Goal: Task Accomplishment & Management: Use online tool/utility

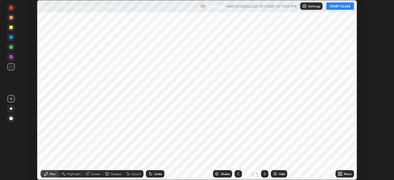
scroll to position [180, 393]
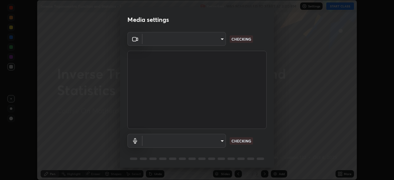
type input "5b0ce39d11be3a435715daab6ad7fa25508616855f5d18a60cdf0faa8df0ce2b"
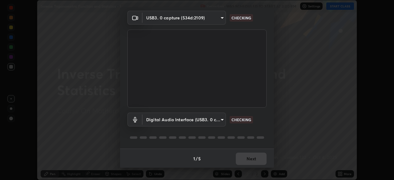
scroll to position [22, 0]
click at [218, 117] on body "Erase all Inverse Trigonometric Function and Statistics - 1 Recording WAS SCHED…" at bounding box center [197, 90] width 394 height 180
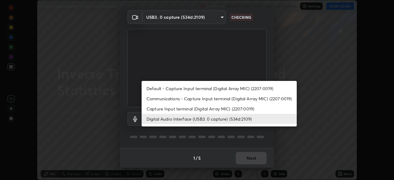
click at [223, 109] on li "Capture Input terminal (Digital Array MIC) (2207:0019)" at bounding box center [218, 109] width 155 height 10
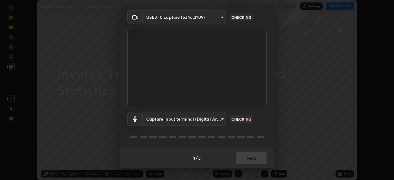
click at [219, 120] on body "Erase all Inverse Trigonometric Function and Statistics - 1 Recording WAS SCHED…" at bounding box center [197, 90] width 394 height 180
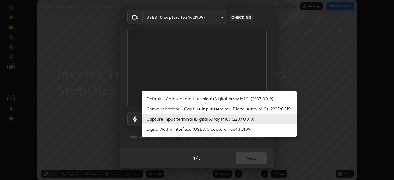
click at [221, 128] on li "Digital Audio Interface (USB3. 0 capture) (534d:2109)" at bounding box center [218, 129] width 155 height 10
type input "a79e2c37a3e820974fa073ddb46aa6e630d5ecfd19982edee8f34e1274aecea6"
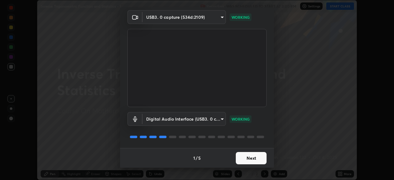
click at [254, 160] on button "Next" at bounding box center [251, 158] width 31 height 12
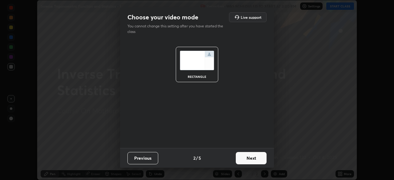
click at [255, 159] on button "Next" at bounding box center [251, 158] width 31 height 12
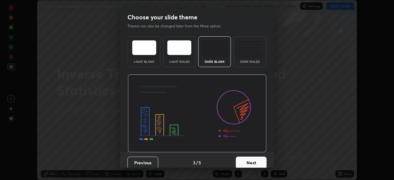
click at [255, 159] on button "Next" at bounding box center [251, 163] width 31 height 12
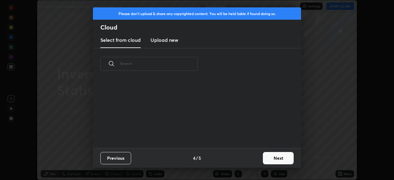
click at [271, 158] on button "Next" at bounding box center [278, 158] width 31 height 12
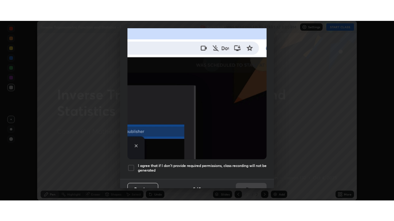
scroll to position [147, 0]
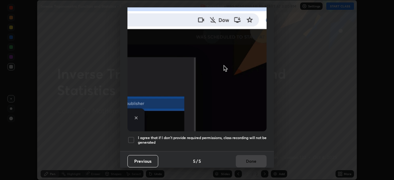
click at [223, 135] on h5 "I agree that if I don't provide required permissions, class recording will not …" at bounding box center [202, 140] width 129 height 10
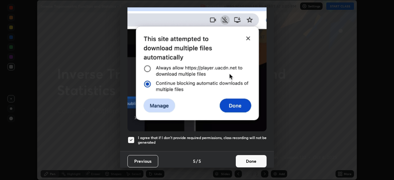
click at [245, 157] on button "Done" at bounding box center [251, 161] width 31 height 12
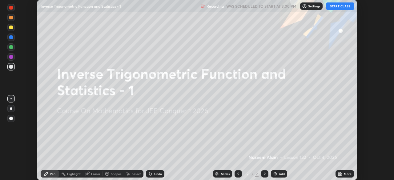
click at [339, 173] on icon at bounding box center [339, 173] width 2 height 2
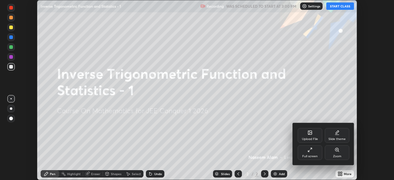
click at [312, 149] on div "Full screen" at bounding box center [309, 152] width 25 height 15
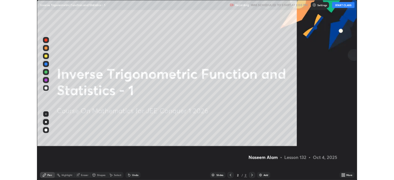
scroll to position [221, 394]
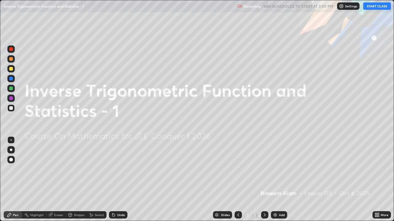
click at [377, 6] on button "START CLASS" at bounding box center [377, 5] width 28 height 7
click at [280, 180] on div "Add" at bounding box center [282, 215] width 6 height 3
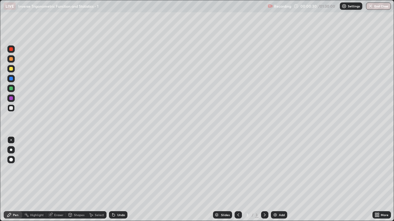
click at [117, 180] on div "Undo" at bounding box center [121, 215] width 8 height 3
click at [118, 180] on div "Undo" at bounding box center [121, 215] width 8 height 3
click at [120, 180] on div "Undo" at bounding box center [121, 215] width 8 height 3
click at [11, 70] on div at bounding box center [11, 69] width 4 height 4
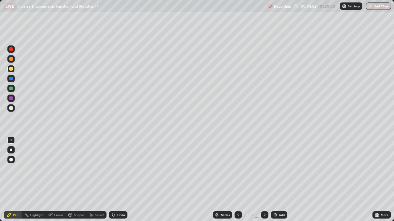
click at [11, 79] on div at bounding box center [11, 79] width 4 height 4
click at [11, 89] on div at bounding box center [11, 89] width 4 height 4
click at [11, 109] on div at bounding box center [11, 108] width 4 height 4
click at [117, 180] on div "Undo" at bounding box center [118, 215] width 18 height 7
click at [97, 180] on div "Select" at bounding box center [99, 215] width 9 height 3
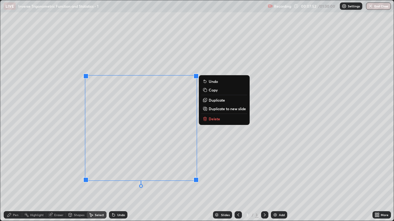
click at [65, 145] on div "0 ° Undo Copy Duplicate Duplicate to new slide Delete" at bounding box center [196, 110] width 393 height 221
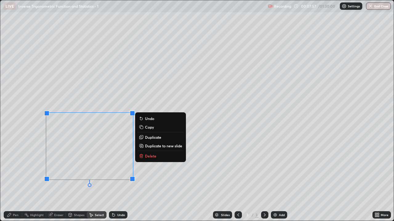
click at [13, 180] on div "Pen" at bounding box center [13, 215] width 18 height 7
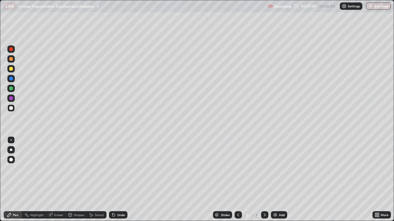
click at [57, 180] on div "Eraser" at bounding box center [56, 215] width 20 height 7
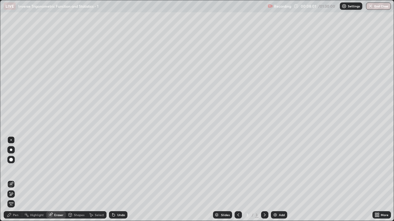
click at [9, 180] on div "Pen" at bounding box center [13, 215] width 18 height 7
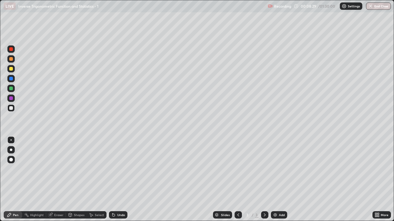
click at [52, 180] on icon at bounding box center [50, 215] width 4 height 4
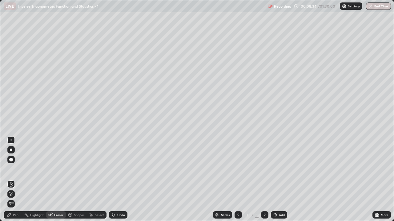
click at [12, 180] on div "Pen" at bounding box center [13, 215] width 18 height 7
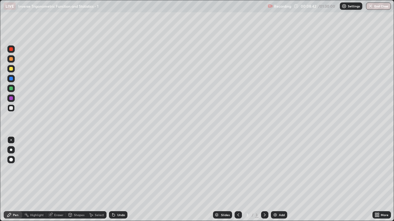
click at [55, 180] on div "Eraser" at bounding box center [58, 215] width 9 height 3
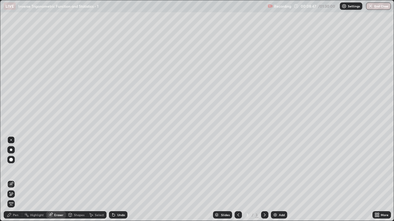
click at [11, 180] on icon at bounding box center [9, 215] width 5 height 5
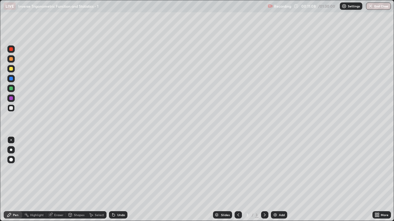
click at [120, 180] on div "Undo" at bounding box center [121, 215] width 8 height 3
click at [274, 180] on img at bounding box center [274, 215] width 5 height 5
click at [117, 180] on div "Undo" at bounding box center [121, 215] width 8 height 3
click at [118, 180] on div "Undo" at bounding box center [121, 215] width 8 height 3
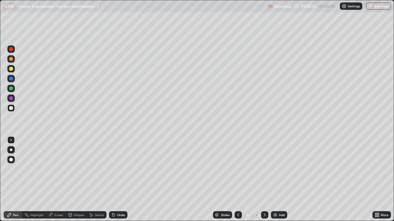
click at [120, 180] on div "Undo" at bounding box center [121, 215] width 8 height 3
click at [119, 180] on div "Undo" at bounding box center [121, 215] width 8 height 3
click at [118, 180] on div "Undo" at bounding box center [121, 215] width 8 height 3
click at [120, 180] on div "Undo" at bounding box center [121, 215] width 8 height 3
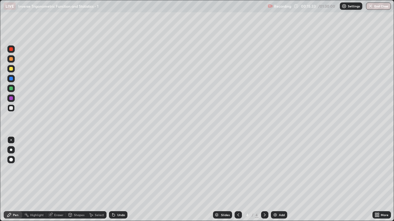
click at [120, 180] on div "Undo" at bounding box center [121, 215] width 8 height 3
click at [96, 180] on div "Select" at bounding box center [99, 215] width 9 height 3
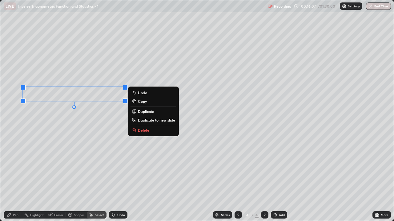
click at [50, 126] on div "0 ° Undo Copy Duplicate Duplicate to new slide Delete" at bounding box center [196, 110] width 393 height 221
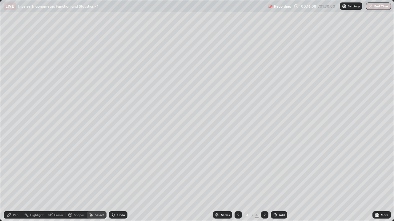
click at [13, 180] on div "Pen" at bounding box center [16, 215] width 6 height 3
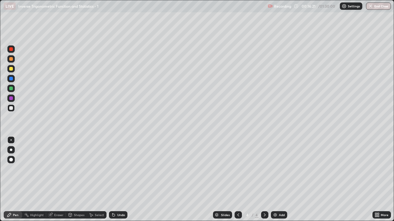
click at [113, 180] on icon at bounding box center [113, 215] width 2 height 2
click at [10, 70] on div at bounding box center [11, 69] width 4 height 4
click at [119, 180] on div "Undo" at bounding box center [121, 215] width 8 height 3
click at [10, 107] on div at bounding box center [11, 108] width 4 height 4
click at [10, 87] on div at bounding box center [11, 89] width 4 height 4
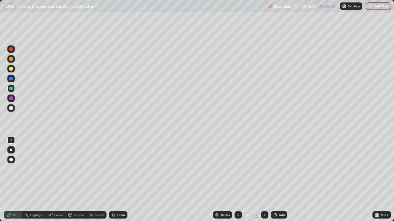
click at [54, 180] on div "Eraser" at bounding box center [56, 215] width 20 height 7
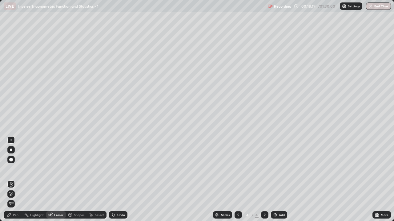
click at [14, 180] on div "Pen" at bounding box center [16, 215] width 6 height 3
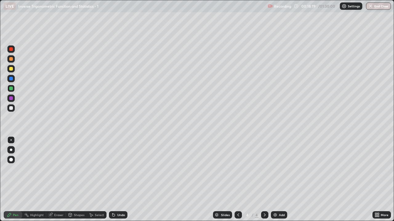
click at [10, 108] on div at bounding box center [11, 108] width 4 height 4
click at [14, 180] on div "Pen" at bounding box center [16, 215] width 6 height 3
click at [11, 58] on div at bounding box center [11, 59] width 4 height 4
click at [11, 108] on div at bounding box center [11, 108] width 4 height 4
click at [10, 68] on div at bounding box center [11, 69] width 4 height 4
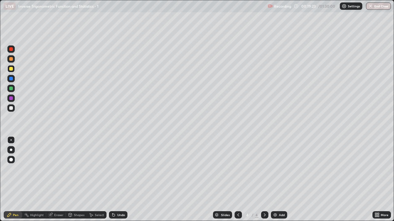
click at [118, 180] on div "Undo" at bounding box center [121, 215] width 8 height 3
click at [12, 89] on div at bounding box center [11, 89] width 4 height 4
click at [11, 107] on div at bounding box center [11, 108] width 4 height 4
click at [116, 180] on div "Undo" at bounding box center [118, 215] width 18 height 7
click at [117, 180] on div "Undo" at bounding box center [121, 215] width 8 height 3
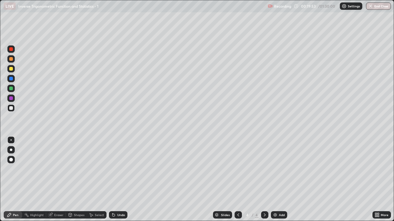
click at [117, 180] on div "Undo" at bounding box center [121, 215] width 8 height 3
click at [55, 180] on div "Eraser" at bounding box center [58, 215] width 9 height 3
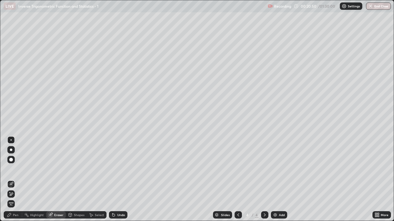
click at [10, 180] on icon at bounding box center [9, 215] width 5 height 5
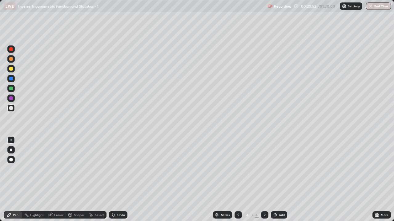
click at [118, 180] on div "Undo" at bounding box center [118, 215] width 18 height 7
click at [12, 70] on div at bounding box center [11, 69] width 4 height 4
click at [11, 88] on div at bounding box center [11, 89] width 4 height 4
click at [12, 109] on div at bounding box center [11, 108] width 4 height 4
click at [117, 180] on div "Undo" at bounding box center [121, 215] width 8 height 3
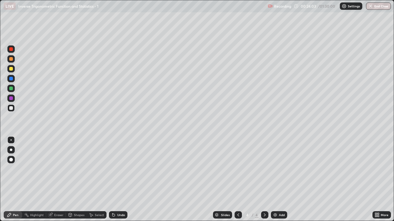
click at [117, 180] on div "Undo" at bounding box center [121, 215] width 8 height 3
click at [118, 180] on div "Undo" at bounding box center [118, 215] width 18 height 7
click at [118, 180] on div "Undo" at bounding box center [121, 215] width 8 height 3
click at [9, 68] on div at bounding box center [11, 69] width 4 height 4
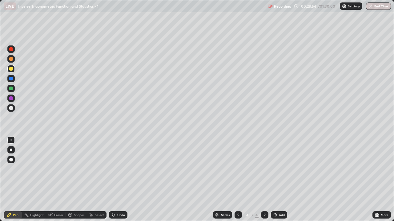
click at [10, 79] on div at bounding box center [11, 79] width 4 height 4
click at [118, 180] on div "Undo" at bounding box center [118, 215] width 18 height 7
click at [117, 180] on div "Undo" at bounding box center [118, 215] width 18 height 7
click at [14, 109] on div at bounding box center [10, 108] width 7 height 7
click at [276, 180] on img at bounding box center [274, 215] width 5 height 5
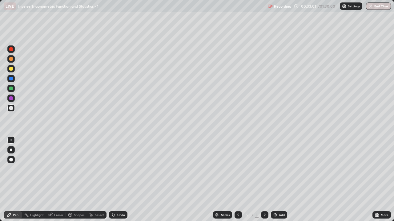
click at [11, 69] on div at bounding box center [11, 69] width 4 height 4
click at [12, 107] on div at bounding box center [11, 108] width 4 height 4
click at [120, 180] on div "Undo" at bounding box center [118, 215] width 18 height 7
click at [157, 11] on div "LIVE Inverse Trigonometric Function and Statistics - 1" at bounding box center [134, 6] width 261 height 12
click at [120, 180] on div "Undo" at bounding box center [121, 215] width 8 height 3
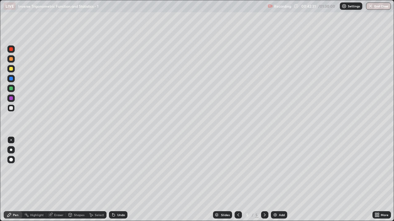
click at [96, 180] on div "Select" at bounding box center [99, 215] width 9 height 3
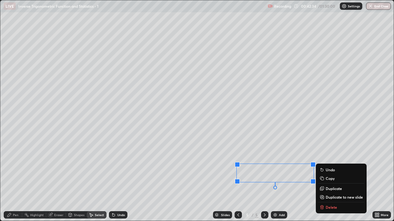
click at [331, 180] on p "Duplicate to new slide" at bounding box center [343, 197] width 37 height 5
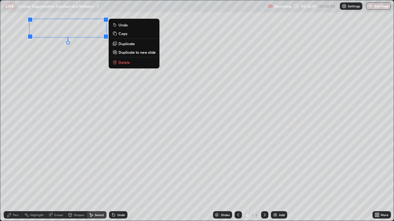
click at [12, 180] on div "Pen" at bounding box center [13, 215] width 18 height 7
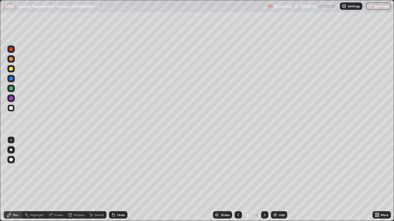
click at [375, 180] on icon at bounding box center [376, 214] width 2 height 2
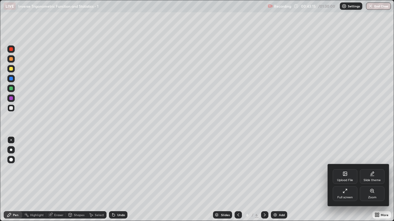
click at [349, 180] on div "Full screen" at bounding box center [344, 194] width 25 height 15
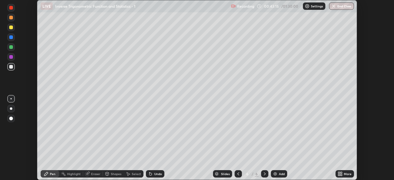
scroll to position [30573, 30359]
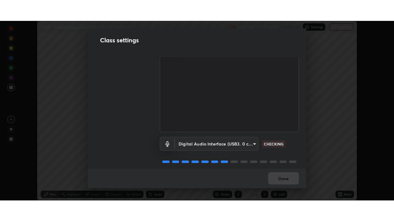
scroll to position [28, 0]
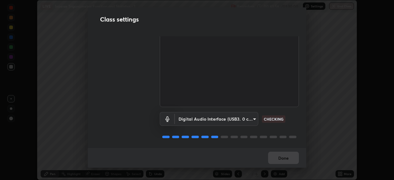
click at [225, 116] on body "Erase all LIVE Inverse Trigonometric Function and Statistics - 1 Recording 00:4…" at bounding box center [197, 90] width 394 height 180
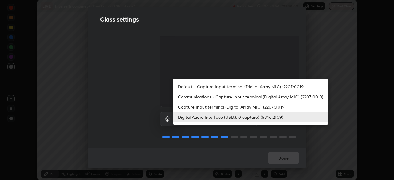
click at [218, 109] on li "Capture Input terminal (Digital Array MIC) (2207:0019)" at bounding box center [250, 107] width 155 height 10
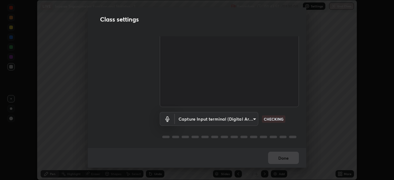
click at [216, 118] on body "Erase all LIVE Inverse Trigonometric Function and Statistics - 1 Recording 00:4…" at bounding box center [197, 90] width 394 height 180
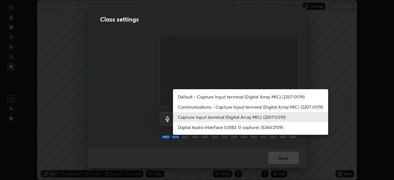
click at [215, 127] on li "Digital Audio Interface (USB3. 0 capture) (534d:2109)" at bounding box center [250, 127] width 155 height 10
type input "a79e2c37a3e820974fa073ddb46aa6e630d5ecfd19982edee8f34e1274aecea6"
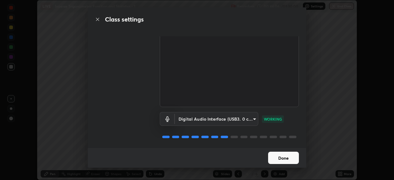
click at [277, 159] on button "Done" at bounding box center [283, 158] width 31 height 12
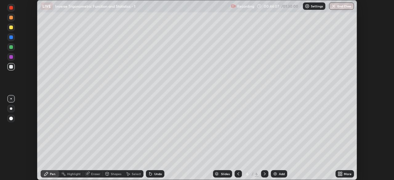
click at [339, 174] on icon at bounding box center [339, 173] width 5 height 5
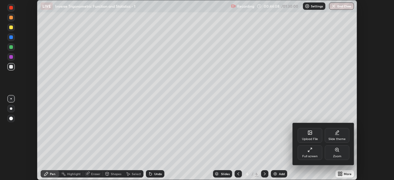
click at [312, 150] on div "Full screen" at bounding box center [309, 152] width 25 height 15
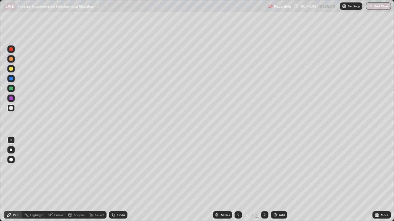
scroll to position [221, 394]
click at [279, 180] on div "Add" at bounding box center [282, 215] width 6 height 3
click at [120, 180] on div "Undo" at bounding box center [121, 215] width 8 height 3
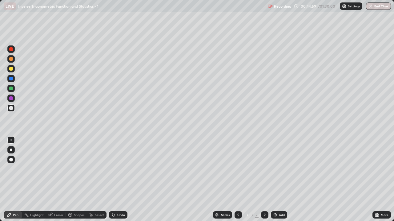
click at [119, 180] on div "Undo" at bounding box center [121, 215] width 8 height 3
click at [118, 180] on div "Undo" at bounding box center [121, 215] width 8 height 3
click at [117, 180] on div "Undo" at bounding box center [121, 215] width 8 height 3
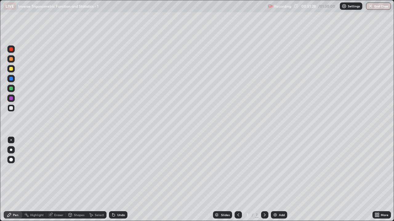
click at [117, 180] on div "Undo" at bounding box center [121, 215] width 8 height 3
click at [11, 70] on div at bounding box center [11, 69] width 4 height 4
click at [12, 108] on div at bounding box center [11, 108] width 4 height 4
click at [12, 48] on div at bounding box center [11, 49] width 4 height 4
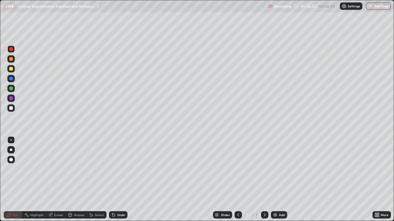
click at [276, 180] on img at bounding box center [274, 215] width 5 height 5
click at [11, 110] on div at bounding box center [10, 108] width 7 height 7
click at [118, 180] on div "Undo" at bounding box center [121, 215] width 8 height 3
click at [119, 180] on div "Undo" at bounding box center [121, 215] width 8 height 3
click at [11, 68] on div at bounding box center [11, 69] width 4 height 4
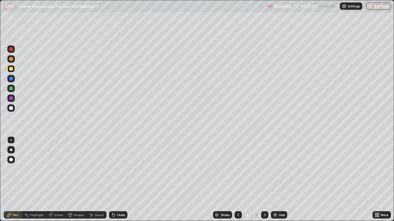
click at [13, 108] on div at bounding box center [10, 108] width 7 height 7
click at [10, 108] on div at bounding box center [11, 108] width 4 height 4
click at [11, 109] on div at bounding box center [11, 108] width 4 height 4
click at [120, 180] on div "Undo" at bounding box center [121, 215] width 8 height 3
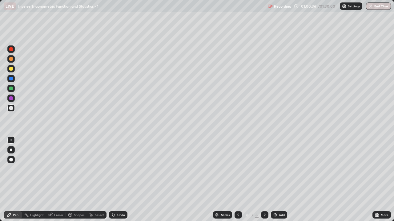
click at [13, 69] on div at bounding box center [10, 68] width 7 height 7
click at [113, 180] on icon at bounding box center [113, 215] width 2 height 2
click at [115, 180] on div "Undo" at bounding box center [118, 215] width 18 height 7
click at [279, 180] on div "Add" at bounding box center [282, 215] width 6 height 3
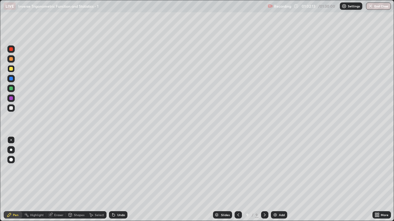
click at [12, 108] on div at bounding box center [11, 108] width 4 height 4
click at [122, 180] on div "Undo" at bounding box center [121, 215] width 8 height 3
click at [121, 180] on div "Undo" at bounding box center [121, 215] width 8 height 3
click at [125, 180] on div "Undo" at bounding box center [116, 215] width 21 height 12
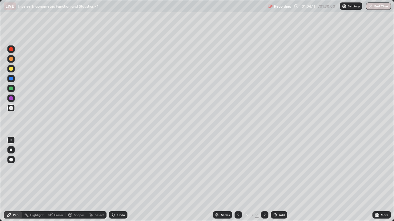
click at [124, 180] on div "Undo" at bounding box center [116, 215] width 21 height 12
click at [125, 180] on div "Undo" at bounding box center [116, 215] width 21 height 12
click at [126, 180] on div "Undo" at bounding box center [116, 215] width 21 height 12
click at [121, 180] on div "Undo" at bounding box center [121, 215] width 8 height 3
click at [96, 180] on div "Select" at bounding box center [99, 215] width 9 height 3
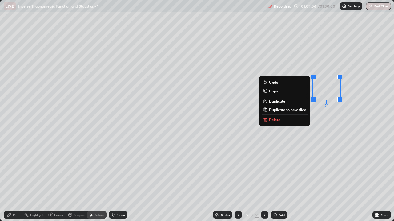
click at [305, 112] on p "Duplicate to new slide" at bounding box center [287, 109] width 37 height 5
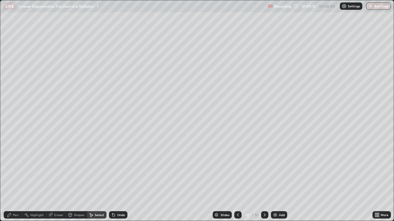
click at [237, 180] on icon at bounding box center [237, 215] width 5 height 5
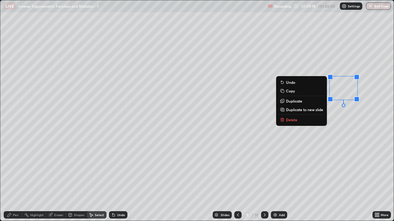
click at [308, 134] on div "0 ° Undo Copy Duplicate Duplicate to new slide Delete" at bounding box center [196, 110] width 393 height 221
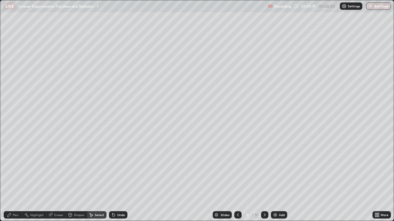
click at [10, 180] on icon at bounding box center [9, 215] width 5 height 5
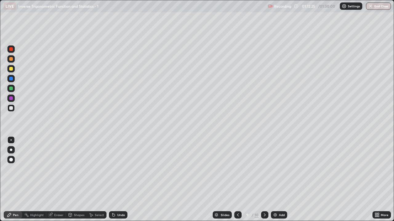
click at [264, 180] on icon at bounding box center [264, 215] width 5 height 5
click at [116, 180] on div "Undo" at bounding box center [118, 215] width 18 height 7
click at [118, 180] on div "Undo" at bounding box center [121, 215] width 8 height 3
click at [117, 180] on div "Undo" at bounding box center [121, 215] width 8 height 3
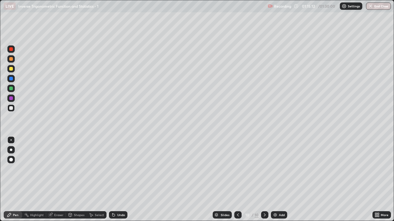
click at [116, 180] on div "Undo" at bounding box center [118, 215] width 18 height 7
click at [115, 180] on div "Undo" at bounding box center [118, 215] width 18 height 7
click at [49, 180] on icon at bounding box center [50, 215] width 4 height 4
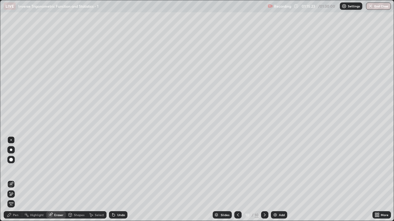
click at [10, 180] on icon at bounding box center [9, 215] width 5 height 5
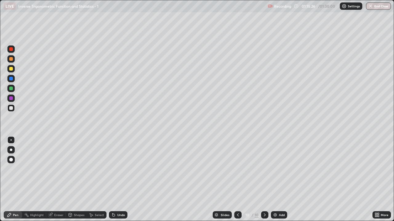
click at [54, 180] on div "Eraser" at bounding box center [58, 215] width 9 height 3
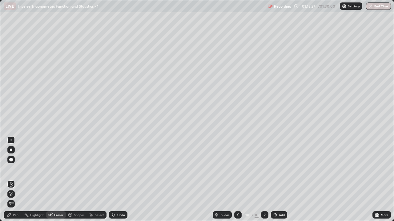
click at [6, 180] on div "Pen" at bounding box center [13, 215] width 18 height 7
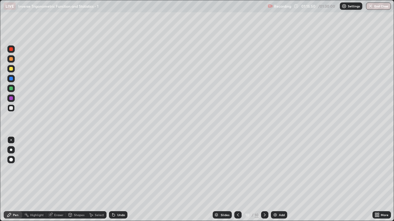
click at [92, 180] on icon at bounding box center [91, 215] width 5 height 5
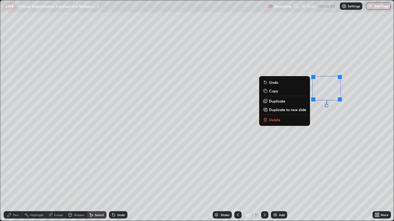
click at [270, 119] on p "Delete" at bounding box center [274, 119] width 11 height 5
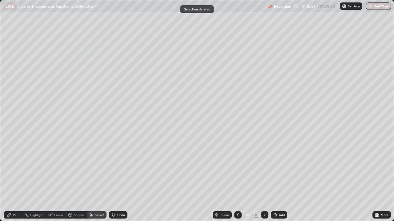
click at [15, 180] on div "Pen" at bounding box center [16, 215] width 6 height 3
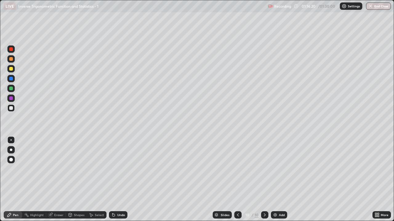
click at [120, 180] on div "Undo" at bounding box center [118, 215] width 18 height 7
click at [274, 180] on img at bounding box center [274, 215] width 5 height 5
click at [118, 180] on div "Undo" at bounding box center [121, 215] width 8 height 3
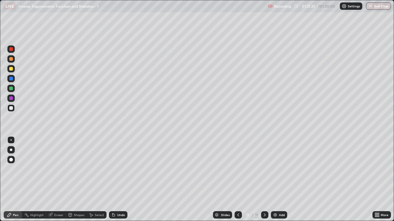
click at [119, 180] on div "Undo" at bounding box center [121, 215] width 8 height 3
click at [121, 180] on div "Undo" at bounding box center [121, 215] width 8 height 3
click at [120, 180] on div "Undo" at bounding box center [121, 215] width 8 height 3
click at [116, 180] on div "Undo" at bounding box center [118, 215] width 18 height 7
click at [117, 180] on div "Undo" at bounding box center [121, 215] width 8 height 3
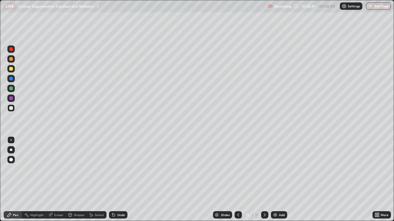
click at [116, 180] on div "Undo" at bounding box center [118, 215] width 18 height 7
click at [115, 180] on div "Undo" at bounding box center [118, 215] width 18 height 7
click at [114, 180] on div "Undo" at bounding box center [118, 215] width 18 height 7
click at [113, 180] on icon at bounding box center [113, 215] width 2 height 2
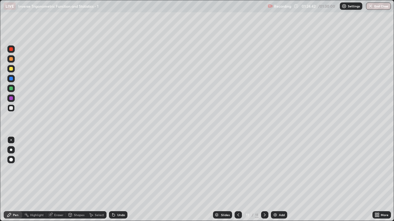
click at [114, 180] on div "Undo" at bounding box center [118, 215] width 18 height 7
click at [115, 180] on div "Undo" at bounding box center [118, 215] width 18 height 7
click at [117, 180] on div "Undo" at bounding box center [121, 215] width 8 height 3
click at [116, 180] on div "Undo" at bounding box center [118, 215] width 18 height 7
click at [117, 180] on div "Undo" at bounding box center [121, 215] width 8 height 3
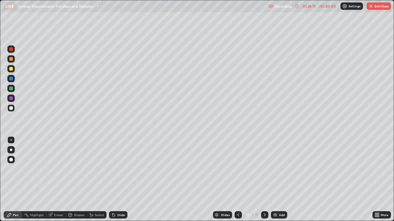
click at [115, 180] on div "Undo" at bounding box center [118, 215] width 18 height 7
click at [117, 180] on div "Undo" at bounding box center [121, 215] width 8 height 3
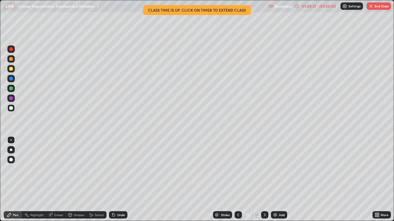
click at [96, 180] on div "Select" at bounding box center [99, 215] width 9 height 3
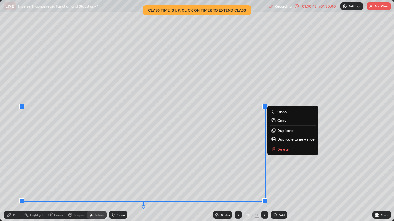
click at [279, 140] on p "Duplicate to new slide" at bounding box center [295, 139] width 37 height 5
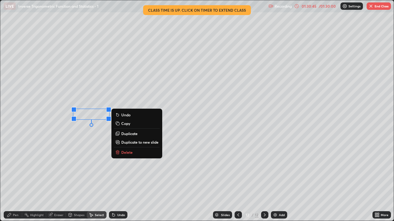
click at [127, 153] on p "Delete" at bounding box center [126, 152] width 11 height 5
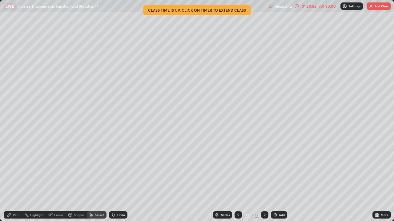
click at [48, 180] on icon at bounding box center [50, 215] width 4 height 4
click at [12, 180] on icon at bounding box center [9, 215] width 5 height 5
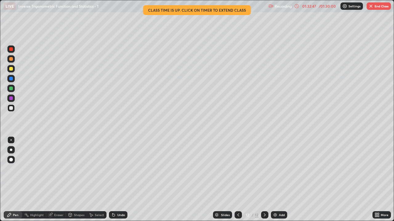
click at [121, 180] on div "Undo" at bounding box center [121, 215] width 8 height 3
click at [120, 180] on div "Undo" at bounding box center [121, 215] width 8 height 3
click at [377, 8] on button "End Class" at bounding box center [378, 5] width 24 height 7
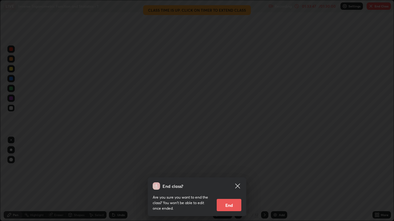
click at [230, 180] on button "End" at bounding box center [228, 205] width 25 height 12
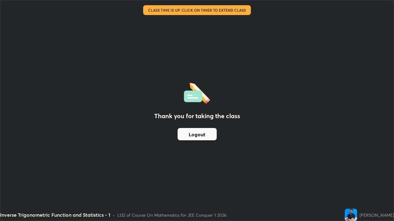
click at [207, 134] on button "Logout" at bounding box center [196, 134] width 39 height 12
